Goal: Transaction & Acquisition: Purchase product/service

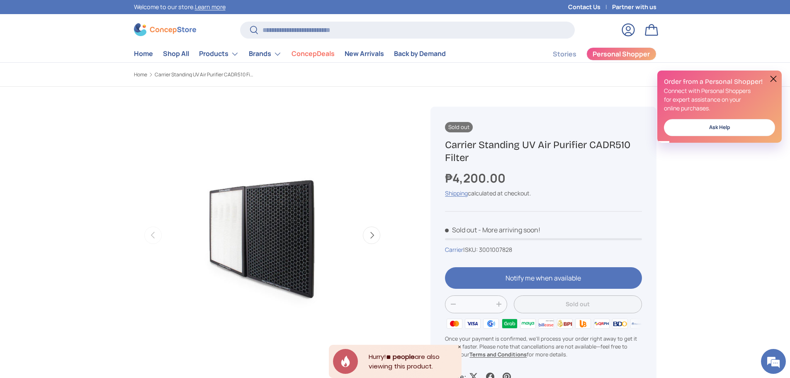
click at [422, 365] on div "Hurry! ** people are also viewing this product." at bounding box center [411, 361] width 99 height 32
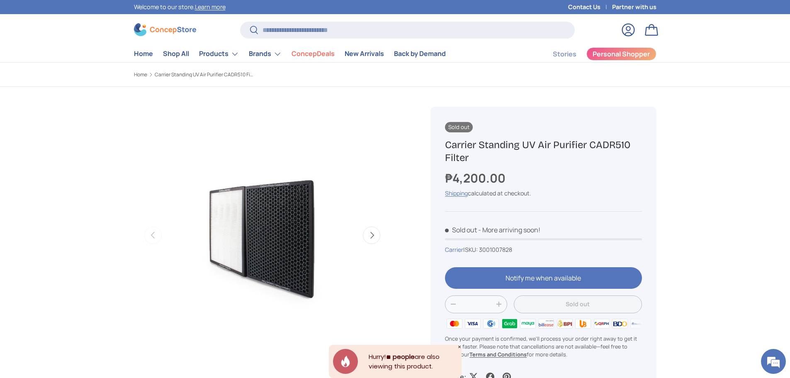
click at [517, 266] on div "Sold out Carrier Standing UV Air Purifier CADR510 Filter ₱4,200.00 Unit price /…" at bounding box center [543, 252] width 226 height 290
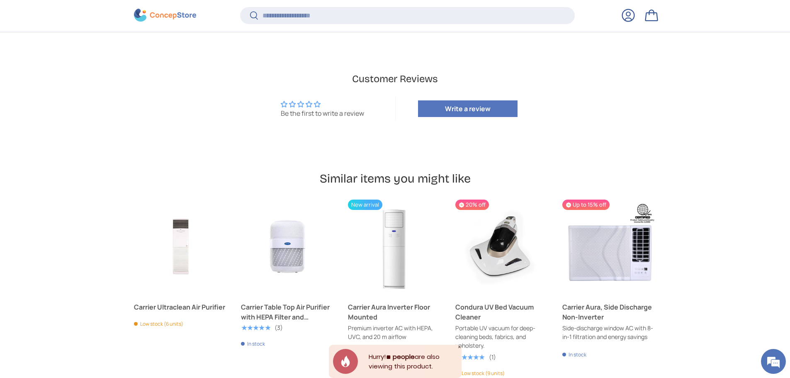
scroll to position [786, 0]
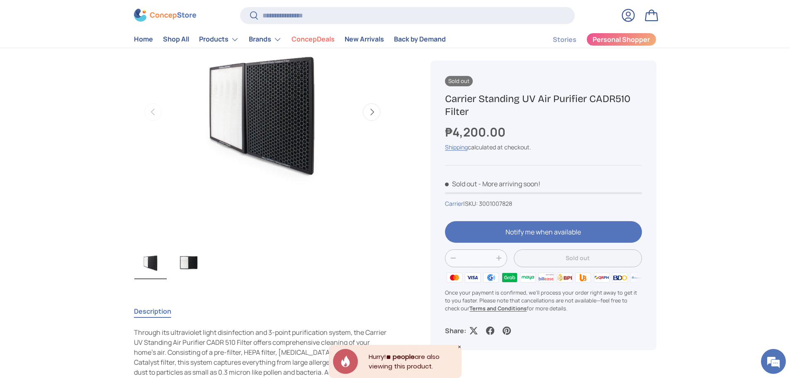
scroll to position [112, 0]
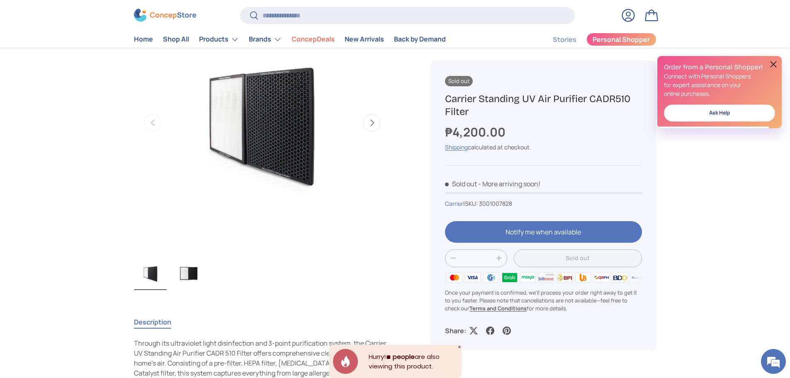
click at [373, 124] on button "Next" at bounding box center [371, 122] width 17 height 17
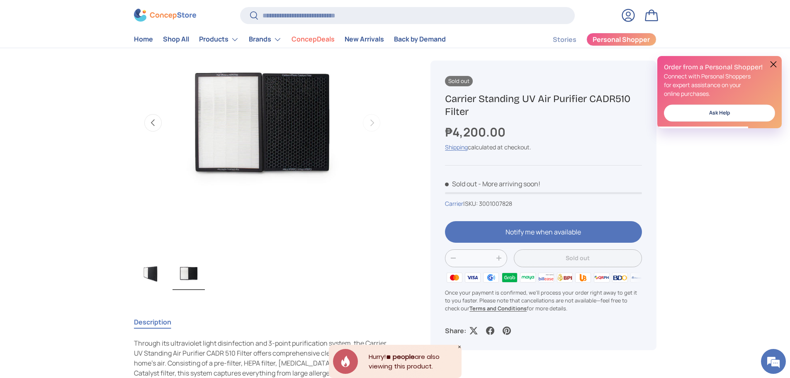
scroll to position [0, 0]
click at [770, 67] on button at bounding box center [773, 64] width 10 height 10
